Goal: Check status: Check status

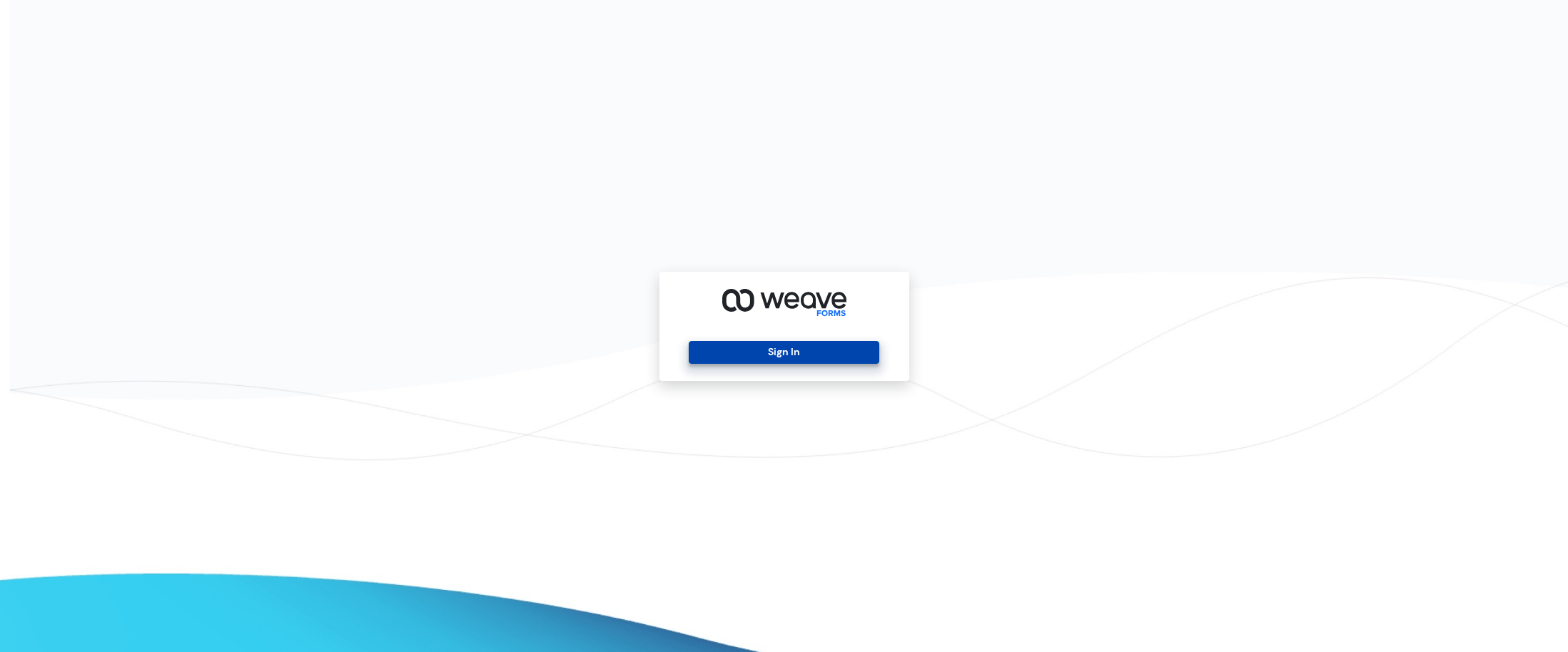
click at [790, 348] on button "Sign In" at bounding box center [783, 352] width 190 height 22
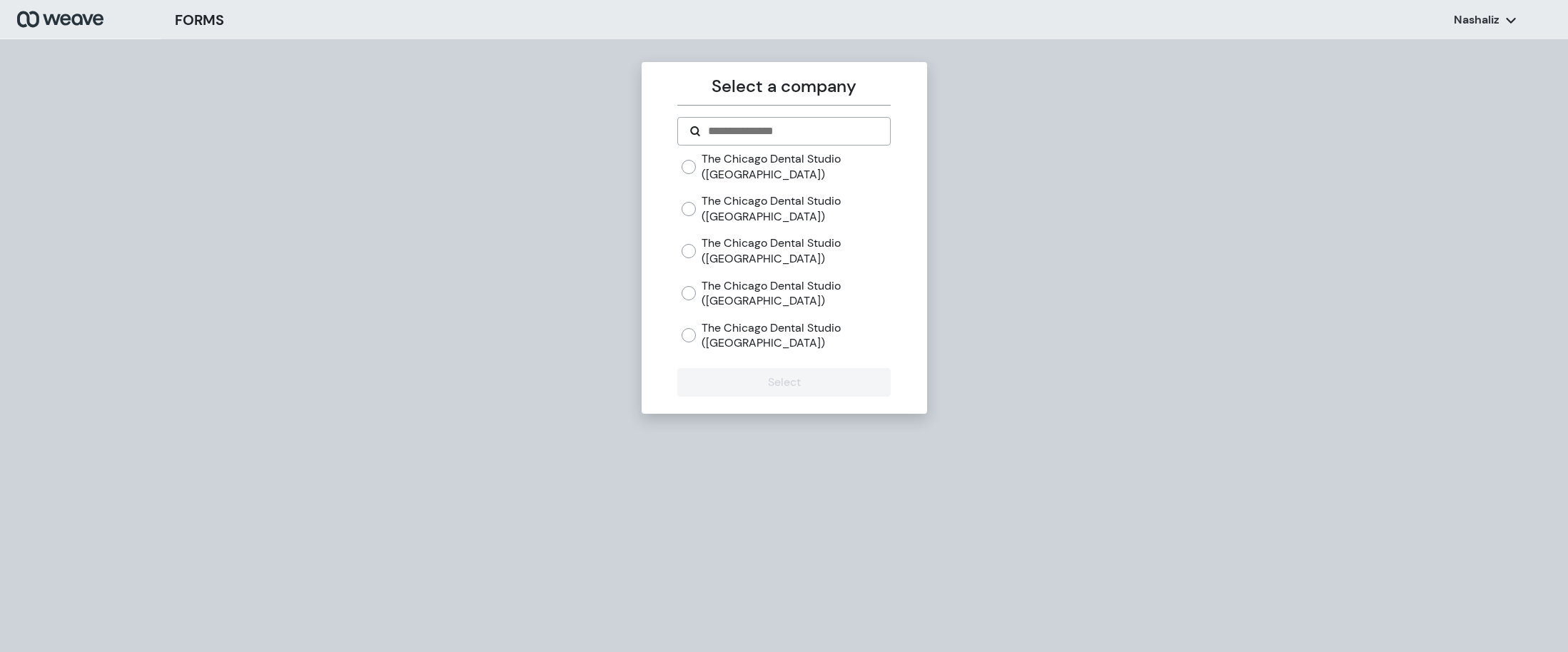
click at [699, 204] on div "The Chicago Dental Studio (River North)" at bounding box center [786, 209] width 209 height 31
click at [757, 385] on button "Select" at bounding box center [784, 383] width 214 height 28
